Goal: Find specific page/section: Find specific page/section

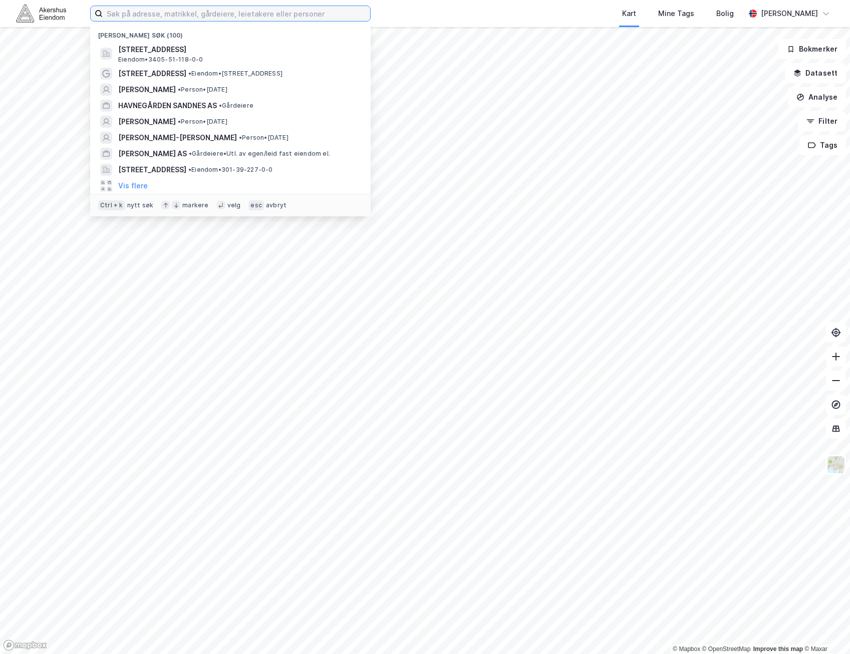
click at [222, 14] on input at bounding box center [237, 13] width 268 height 15
click at [132, 8] on input at bounding box center [237, 13] width 268 height 15
click at [358, 17] on input at bounding box center [237, 13] width 268 height 15
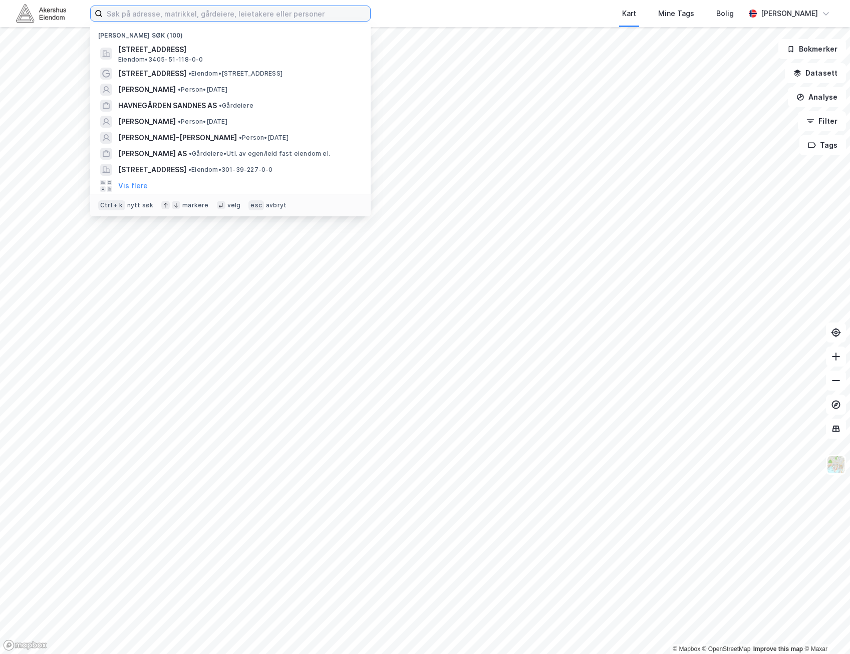
click at [358, 17] on input at bounding box center [237, 13] width 268 height 15
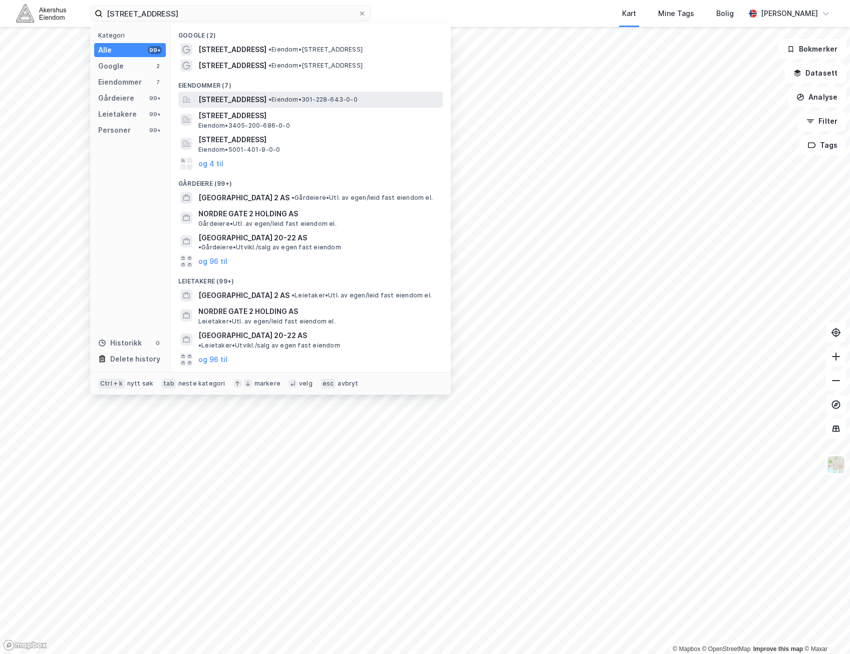
click at [320, 96] on span "• Eiendom • 301-228-643-0-0" at bounding box center [313, 100] width 89 height 8
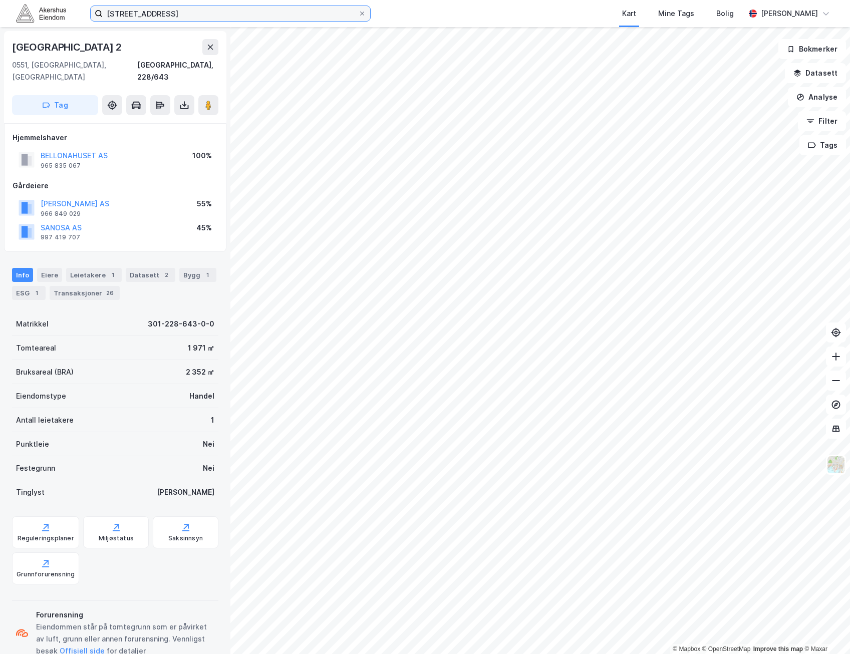
click at [198, 15] on input "[STREET_ADDRESS]" at bounding box center [231, 13] width 256 height 15
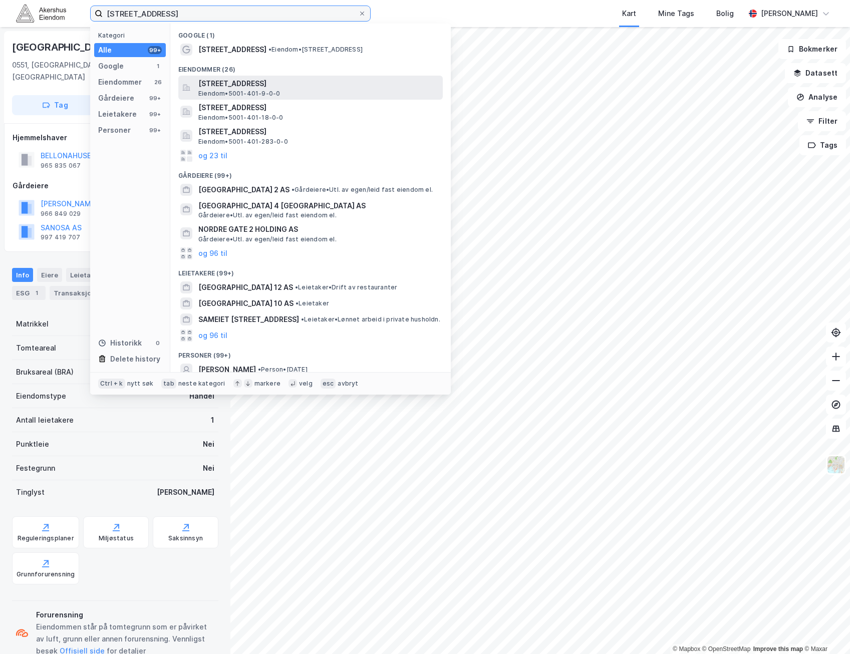
type input "[STREET_ADDRESS]"
click at [317, 85] on span "[STREET_ADDRESS]" at bounding box center [318, 84] width 240 height 12
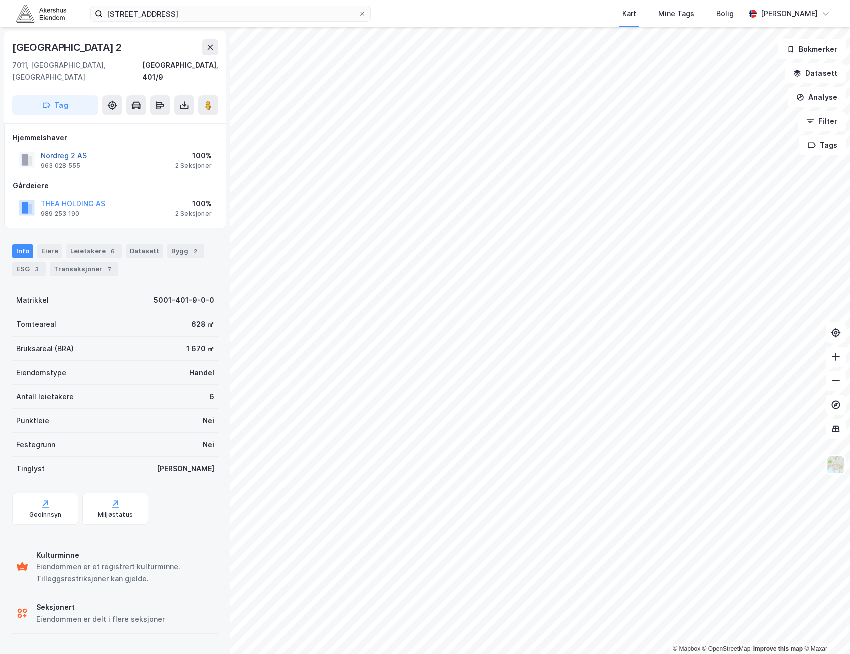
click at [0, 0] on button "Nordreg 2 AS" at bounding box center [0, 0] width 0 height 0
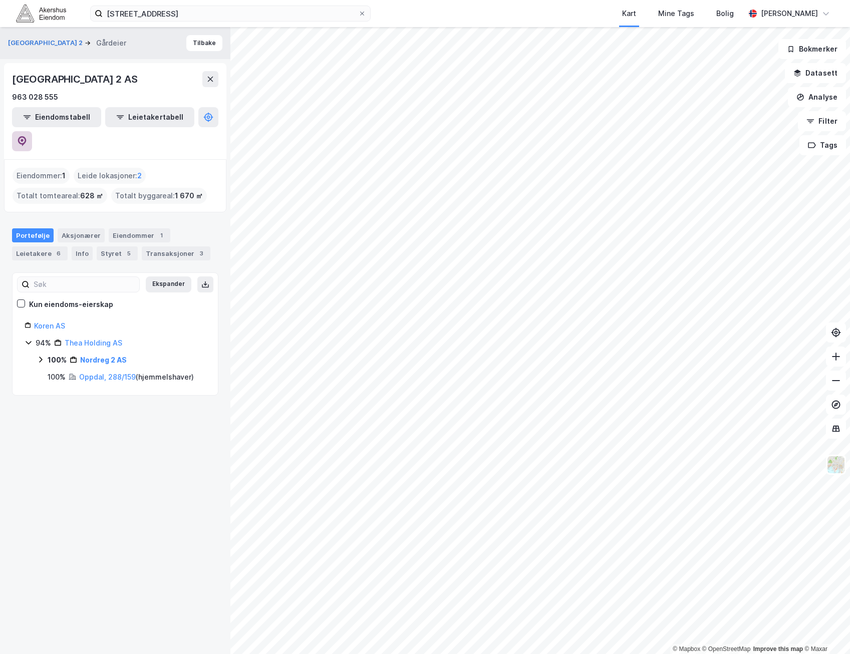
click at [27, 136] on icon at bounding box center [22, 141] width 10 height 10
click at [186, 39] on button "Tilbake" at bounding box center [204, 43] width 36 height 16
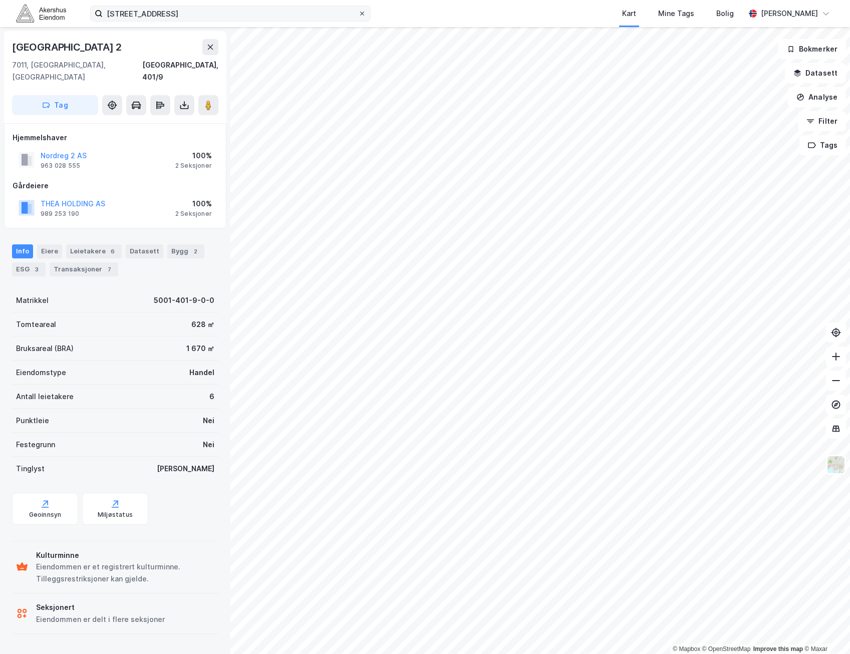
click at [364, 14] on icon at bounding box center [362, 14] width 6 height 6
click at [358, 14] on input "[STREET_ADDRESS]" at bounding box center [231, 13] width 256 height 15
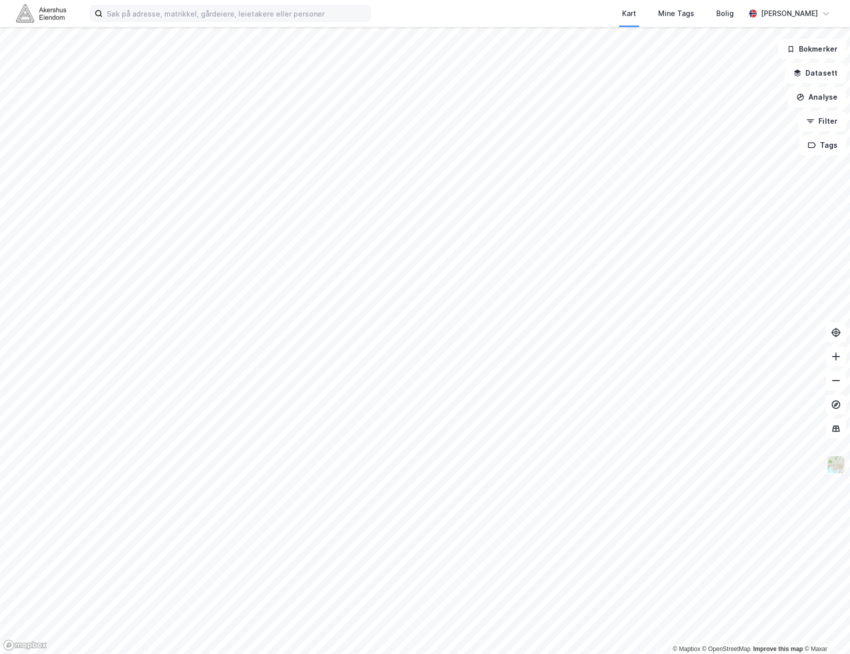
click at [840, 458] on img at bounding box center [836, 464] width 19 height 19
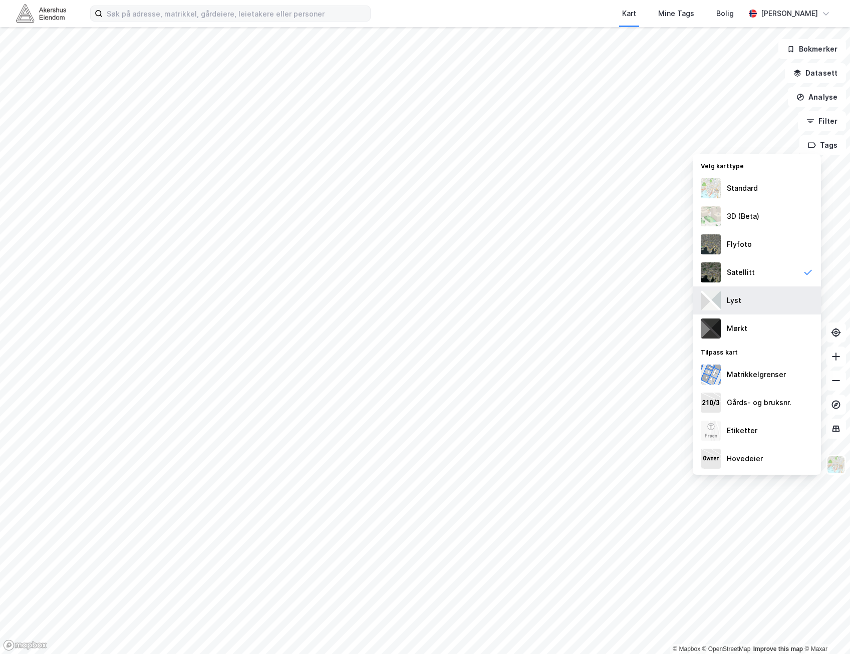
click at [775, 296] on div "Lyst" at bounding box center [757, 301] width 128 height 28
click at [844, 464] on img at bounding box center [836, 464] width 19 height 19
